Goal: Find specific page/section

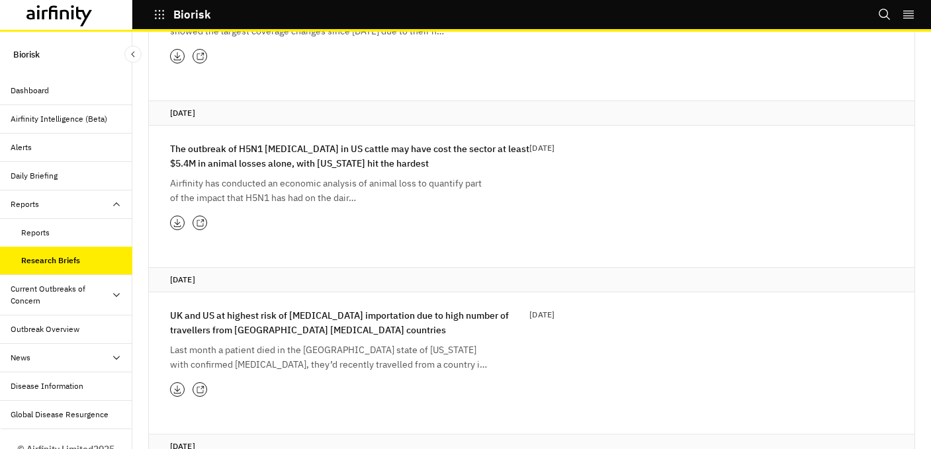
scroll to position [300, 0]
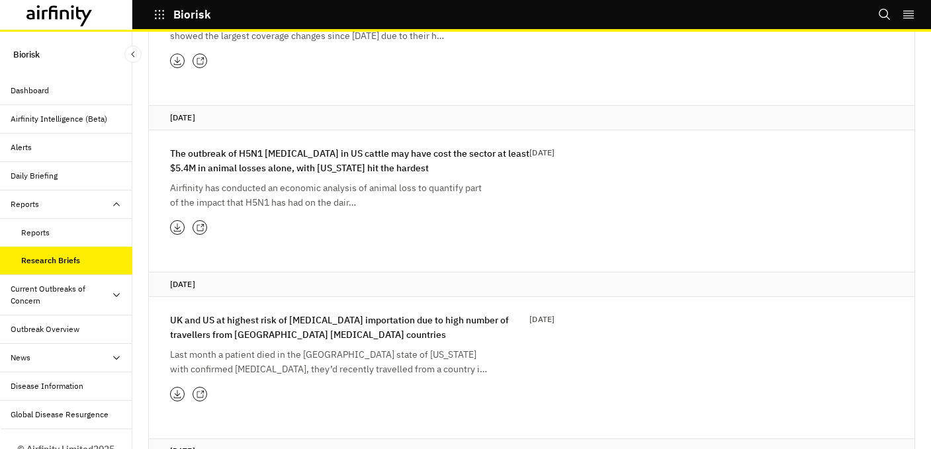
click at [173, 228] on icon at bounding box center [177, 227] width 9 height 11
click at [73, 238] on div "Reports" at bounding box center [76, 233] width 111 height 12
